Goal: Use online tool/utility: Utilize a website feature to perform a specific function

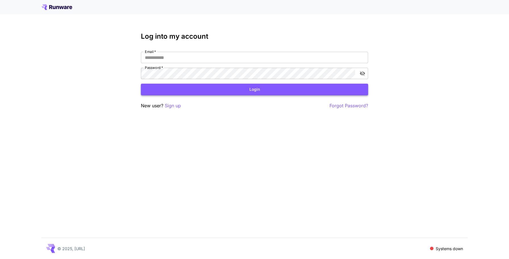
type input "**********"
click at [214, 90] on button "Login" at bounding box center [254, 90] width 227 height 12
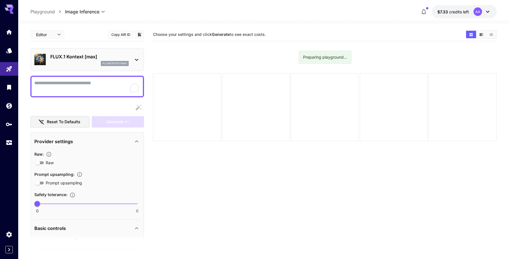
click at [78, 166] on div "Raw : Raw Prompt upsampling : Prompt upsampling Safety tolerance : 0 6 0" at bounding box center [87, 181] width 106 height 63
